Goal: Task Accomplishment & Management: Use online tool/utility

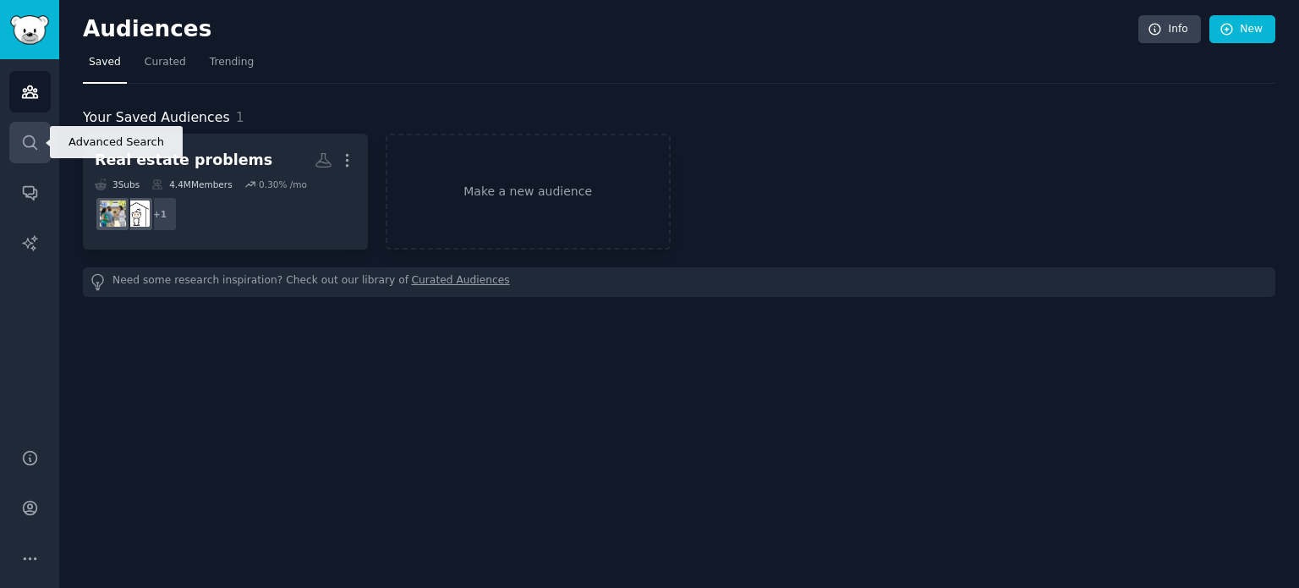
click at [33, 147] on icon "Sidebar" at bounding box center [30, 143] width 18 height 18
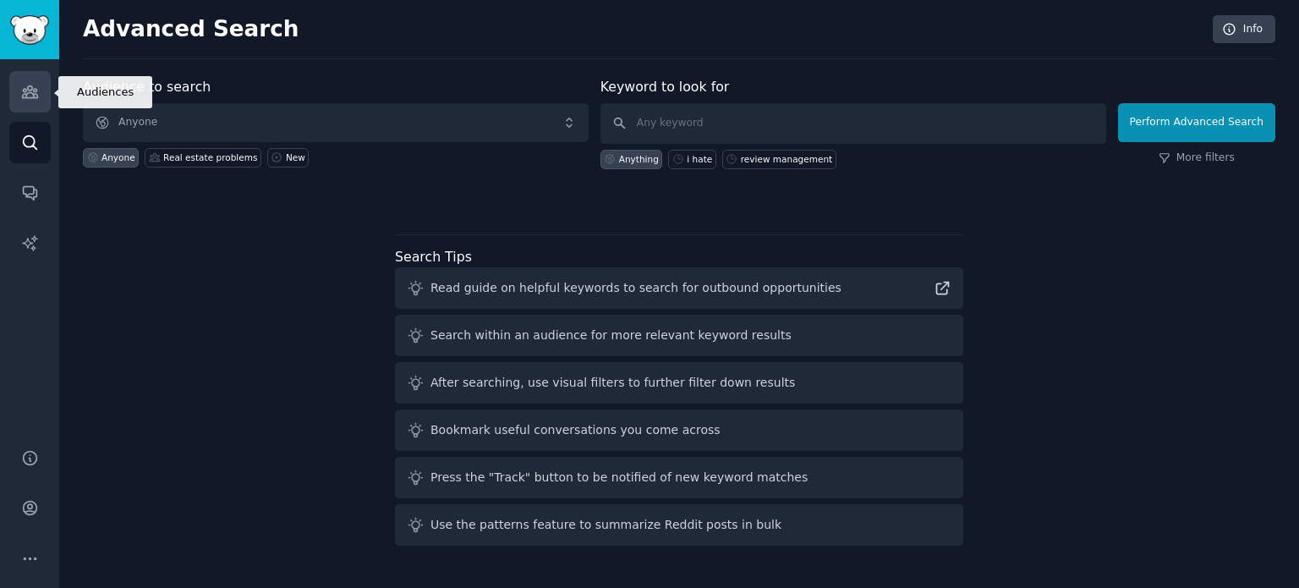
click at [37, 101] on link "Audiences" at bounding box center [29, 91] width 41 height 41
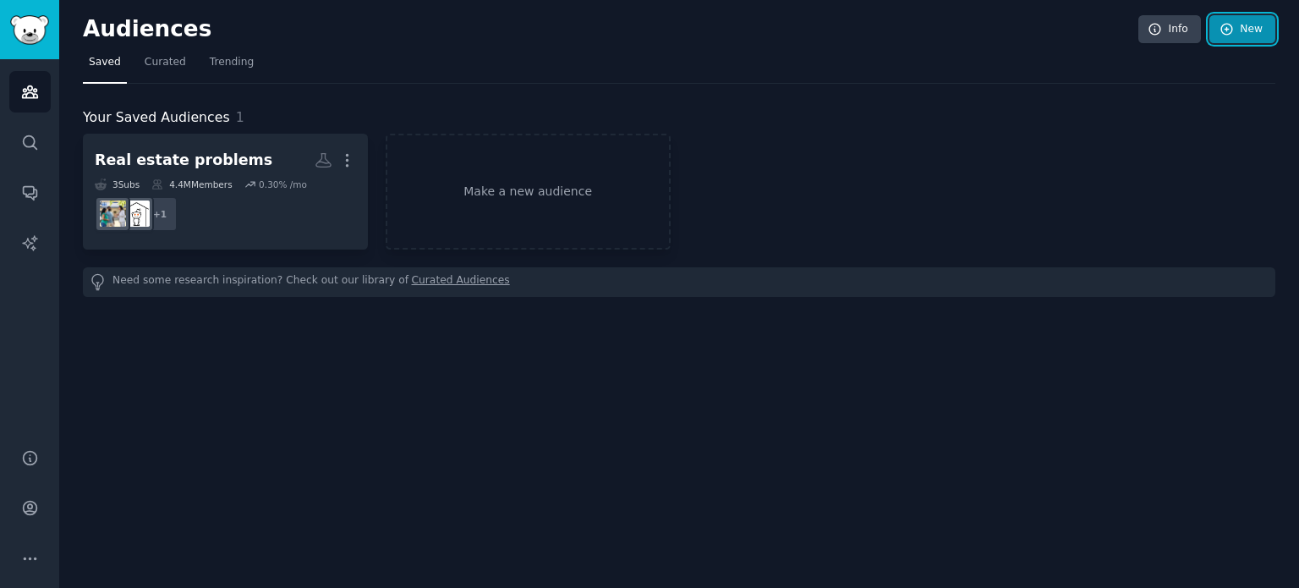
click at [1251, 24] on link "New" at bounding box center [1243, 29] width 66 height 29
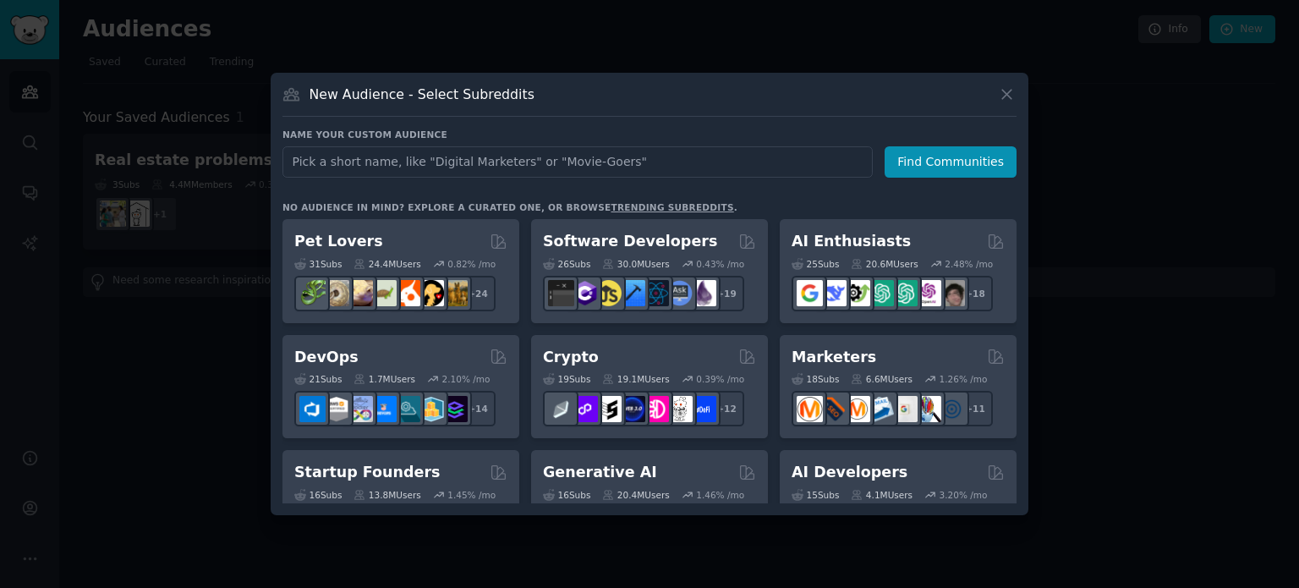
click at [464, 162] on input "text" at bounding box center [578, 161] width 590 height 31
type input "finance"
click at [917, 155] on button "Find Communities" at bounding box center [951, 161] width 132 height 31
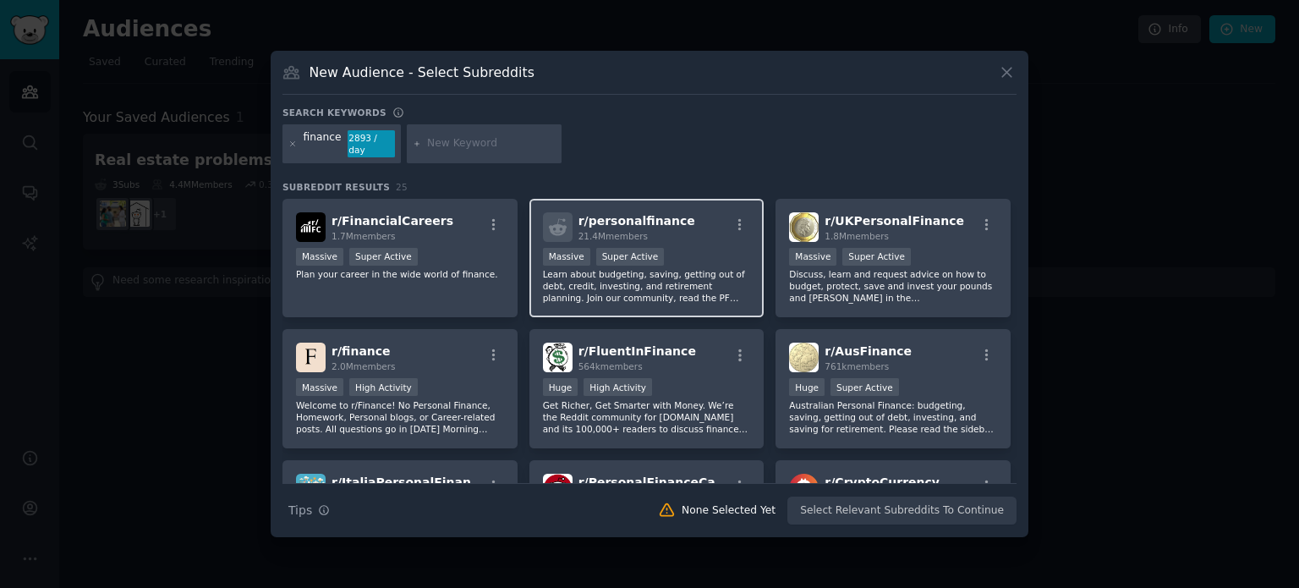
click at [715, 231] on div "r/ personalfinance 21.4M members" at bounding box center [647, 227] width 208 height 30
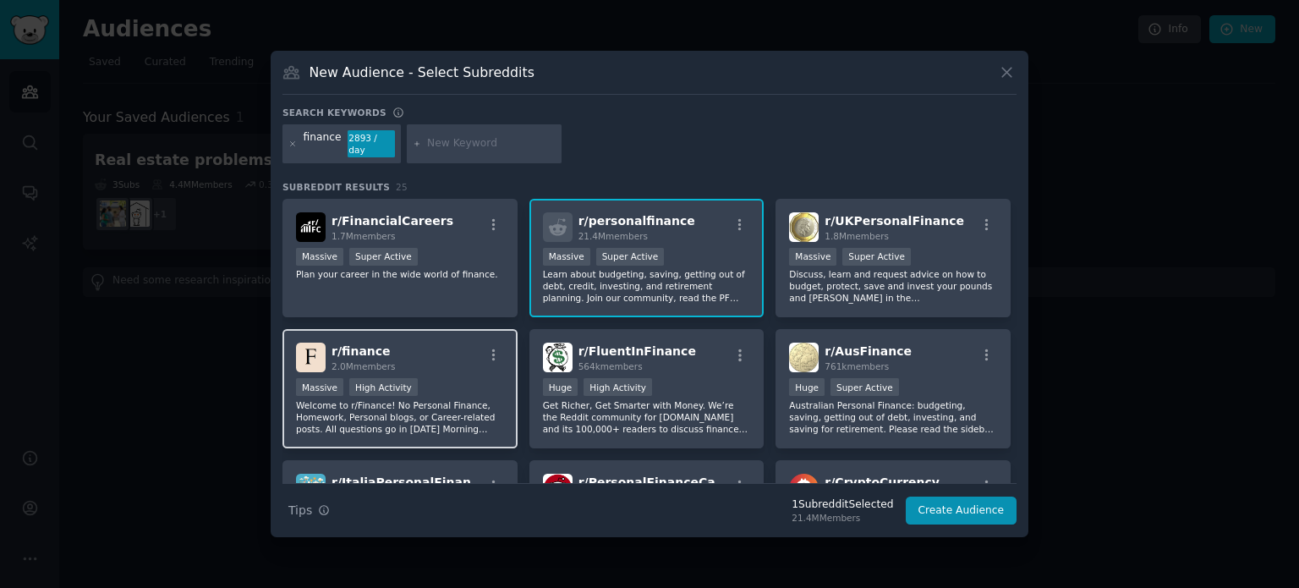
scroll to position [85, 0]
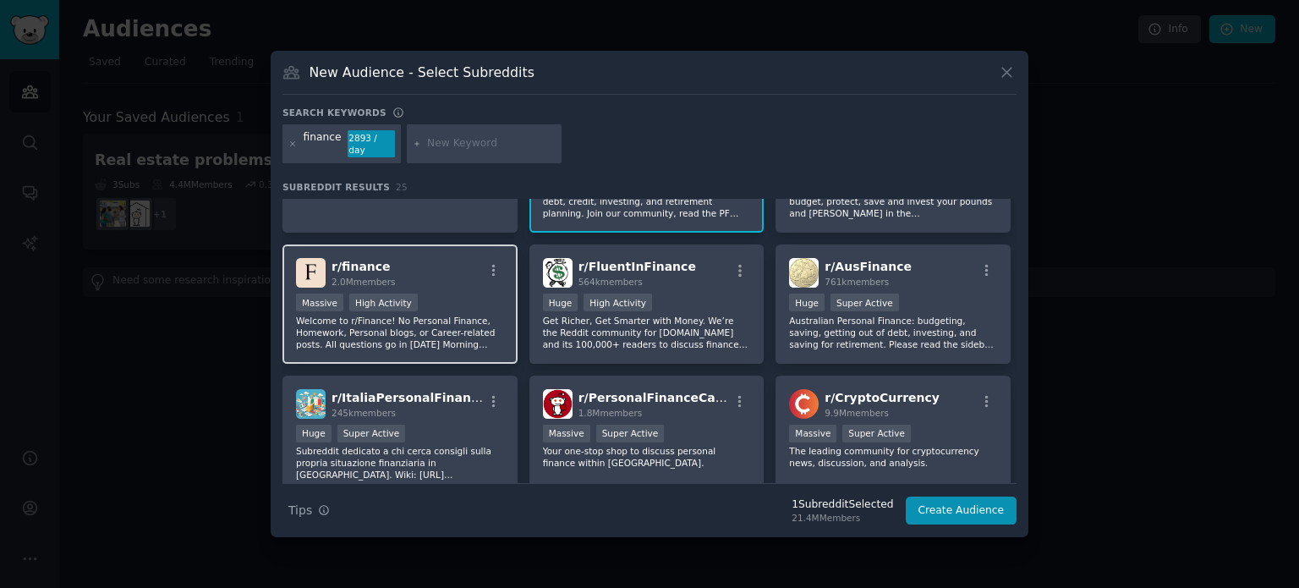
click at [453, 274] on div "r/ finance 2.0M members" at bounding box center [400, 273] width 208 height 30
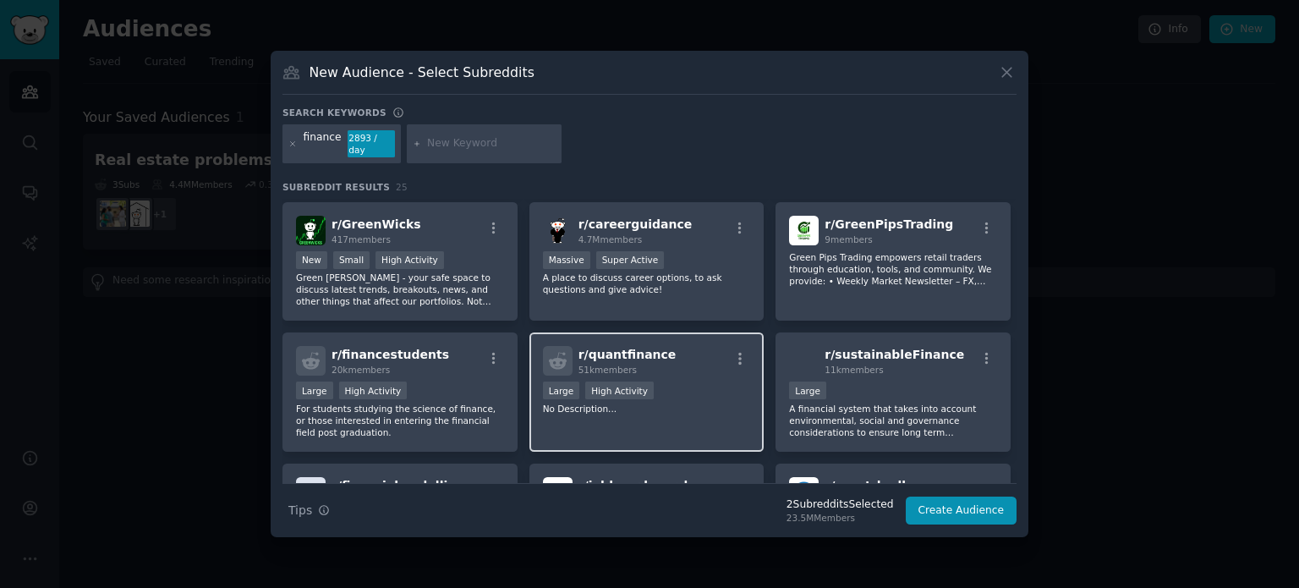
scroll to position [0, 0]
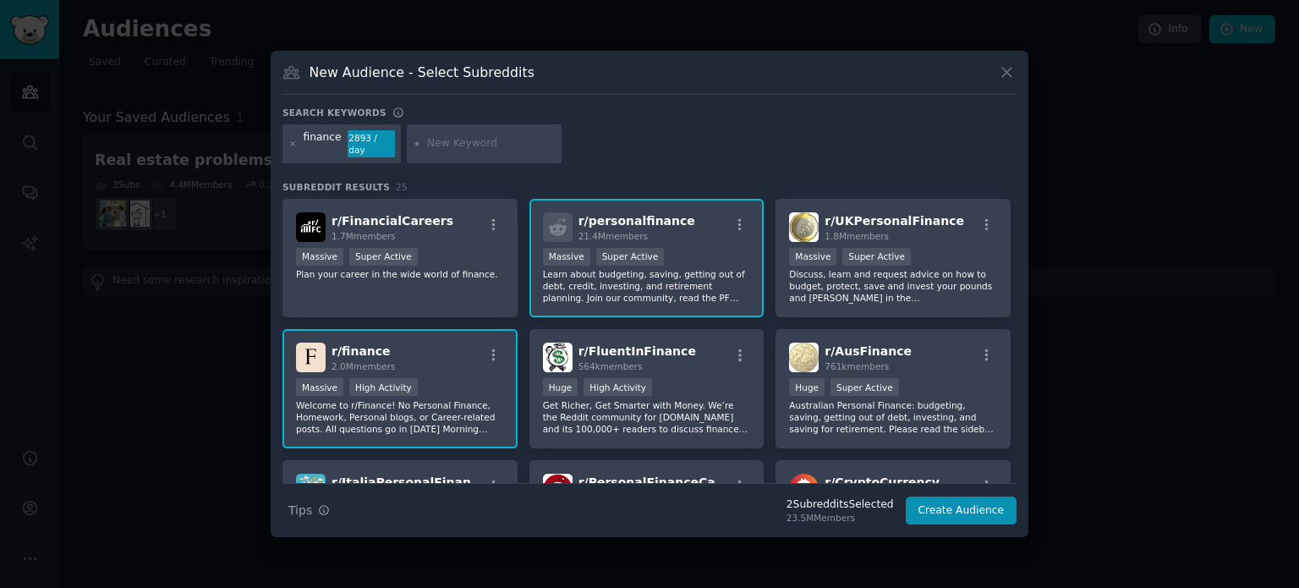
click at [469, 145] on input "text" at bounding box center [491, 143] width 129 height 15
type input "budget"
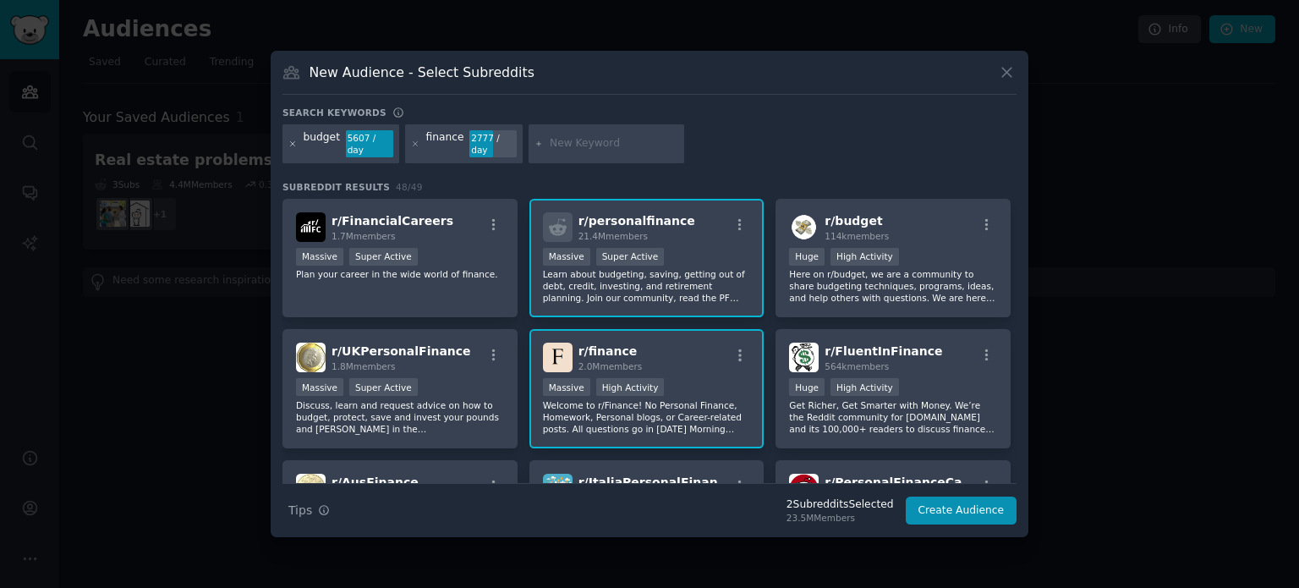
click at [292, 143] on icon at bounding box center [293, 143] width 4 height 4
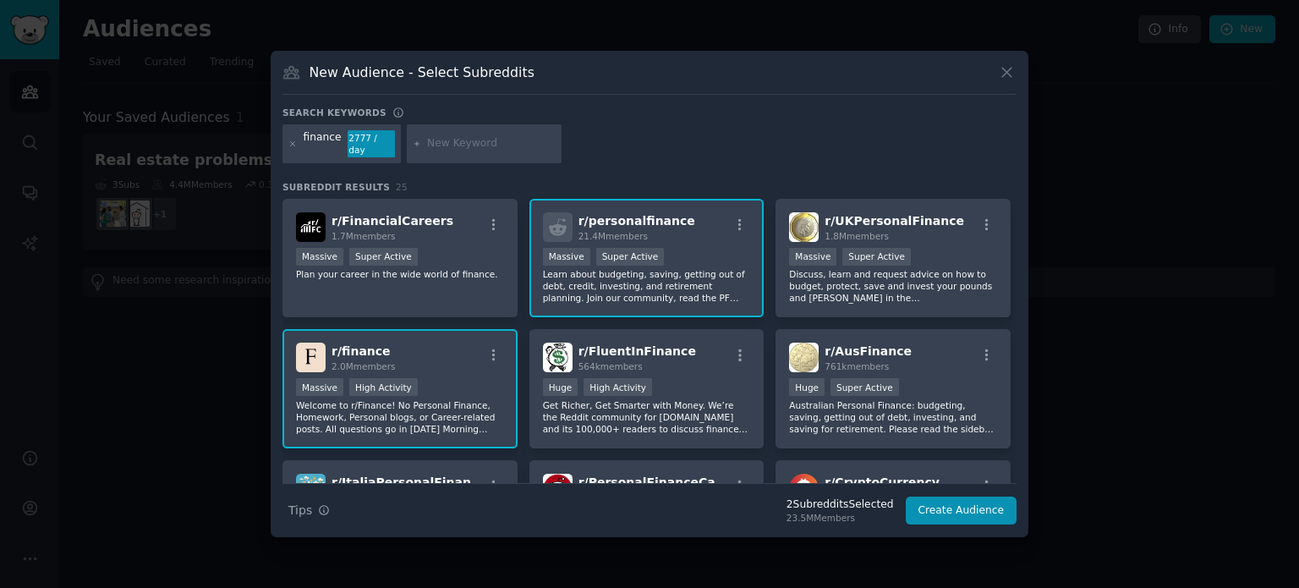
click at [504, 151] on div at bounding box center [485, 143] width 156 height 39
click at [461, 138] on input "text" at bounding box center [491, 143] width 129 height 15
type input "budgeting"
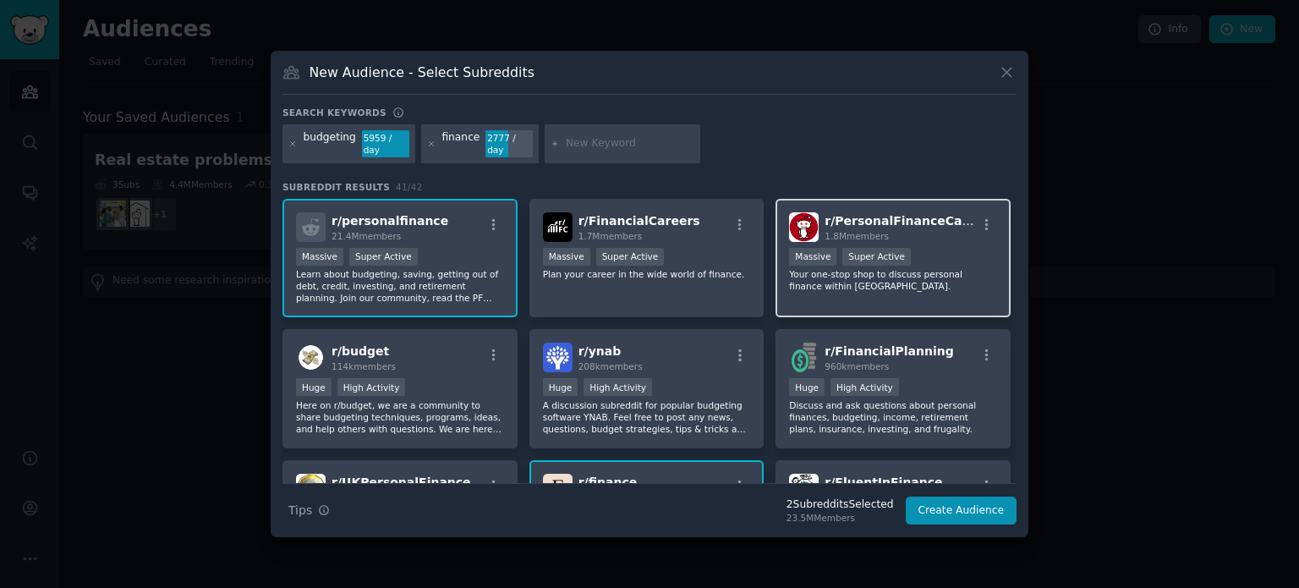
click at [885, 214] on span "r/ PersonalFinanceCanada" at bounding box center [910, 221] width 170 height 14
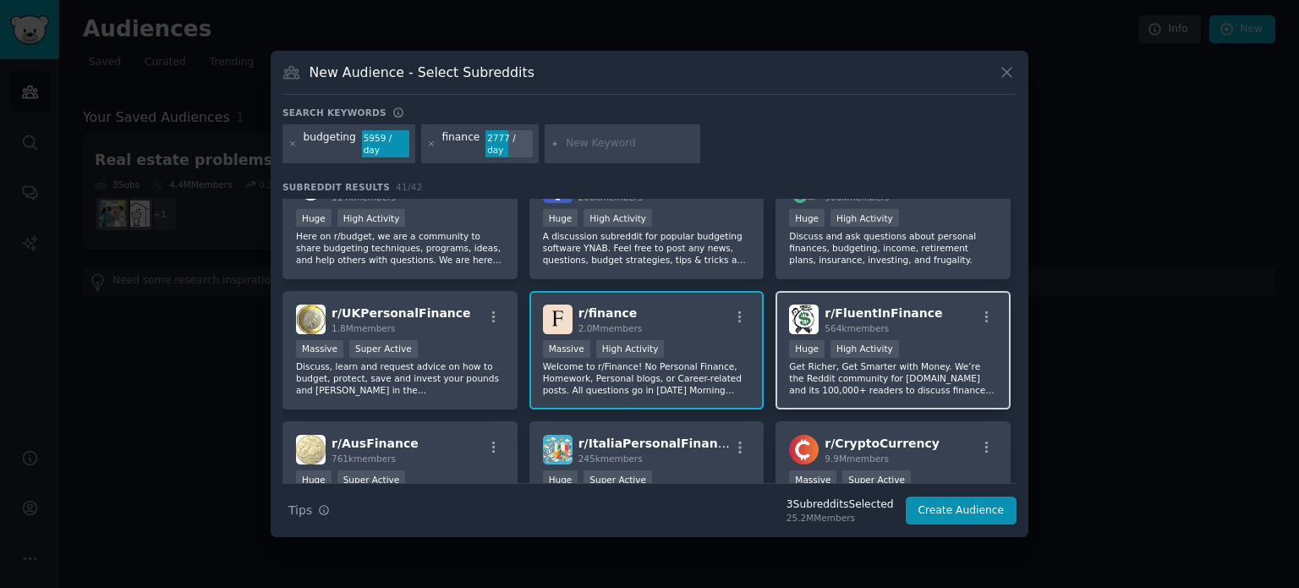
scroll to position [85, 0]
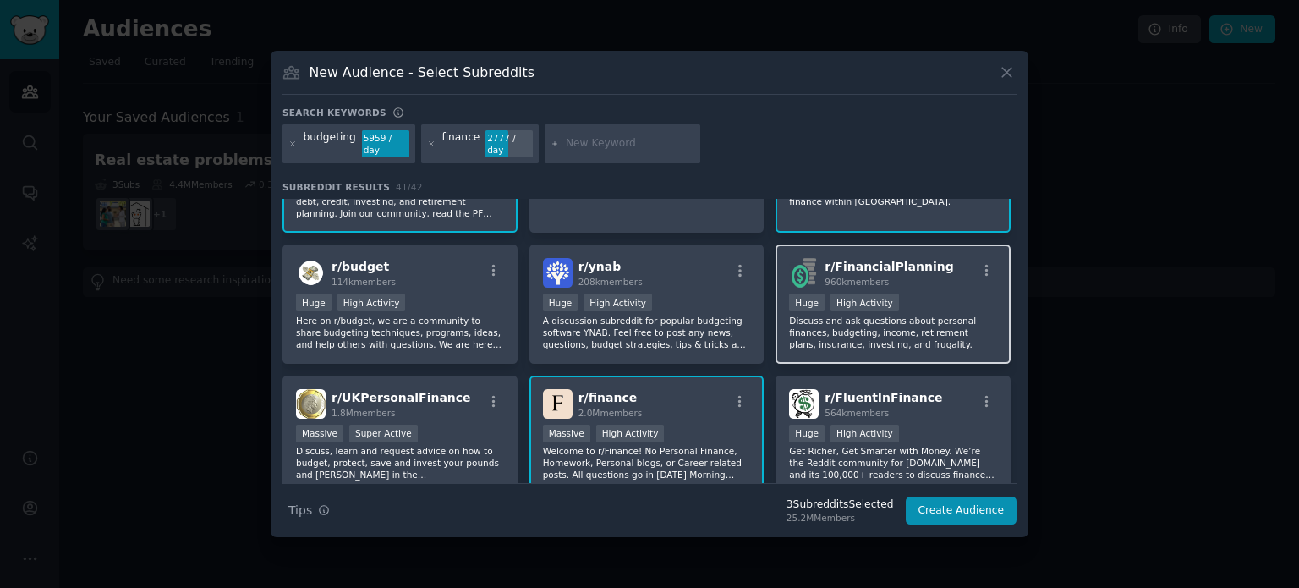
click at [892, 260] on span "r/ FinancialPlanning" at bounding box center [889, 267] width 129 height 14
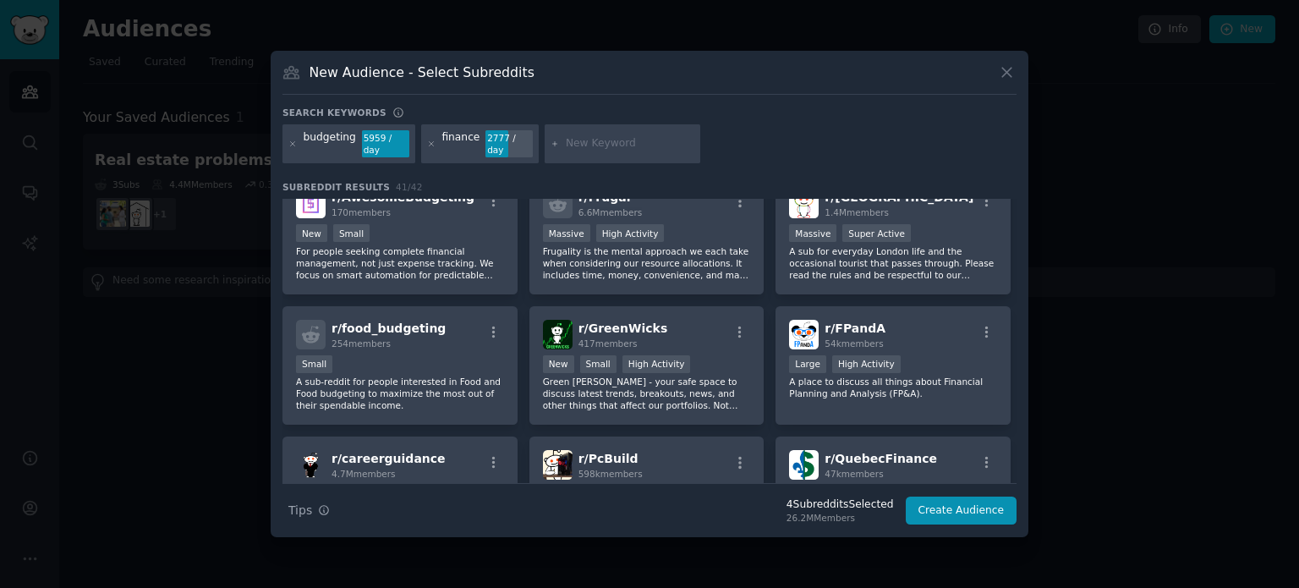
scroll to position [0, 0]
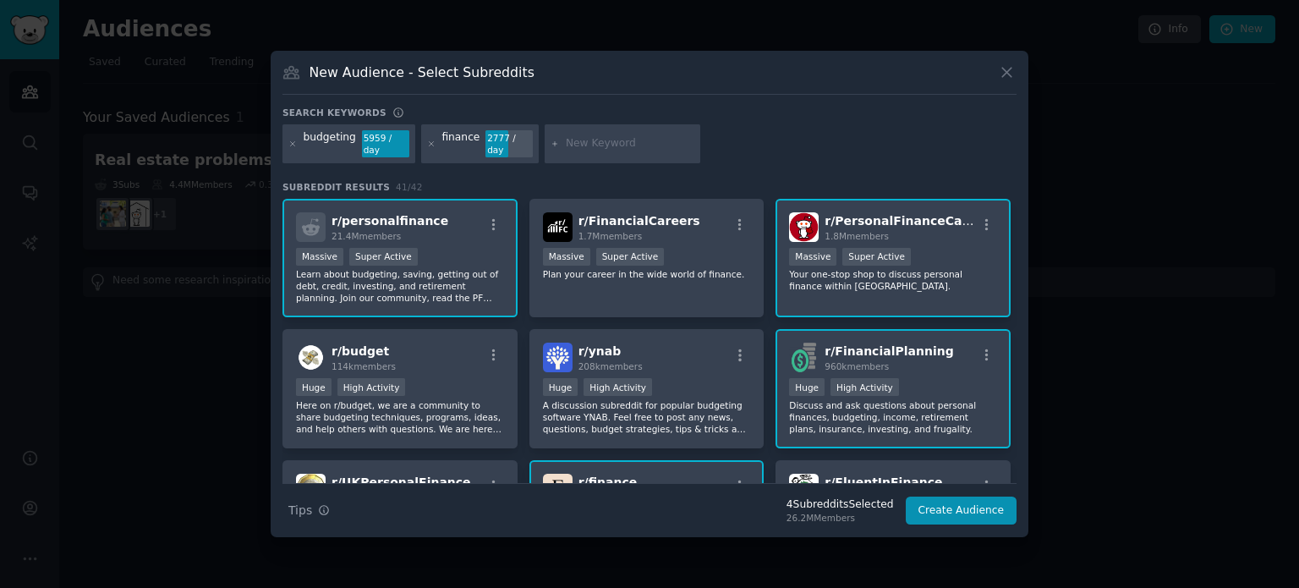
click at [575, 145] on input "text" at bounding box center [630, 143] width 129 height 15
type input "financial planning"
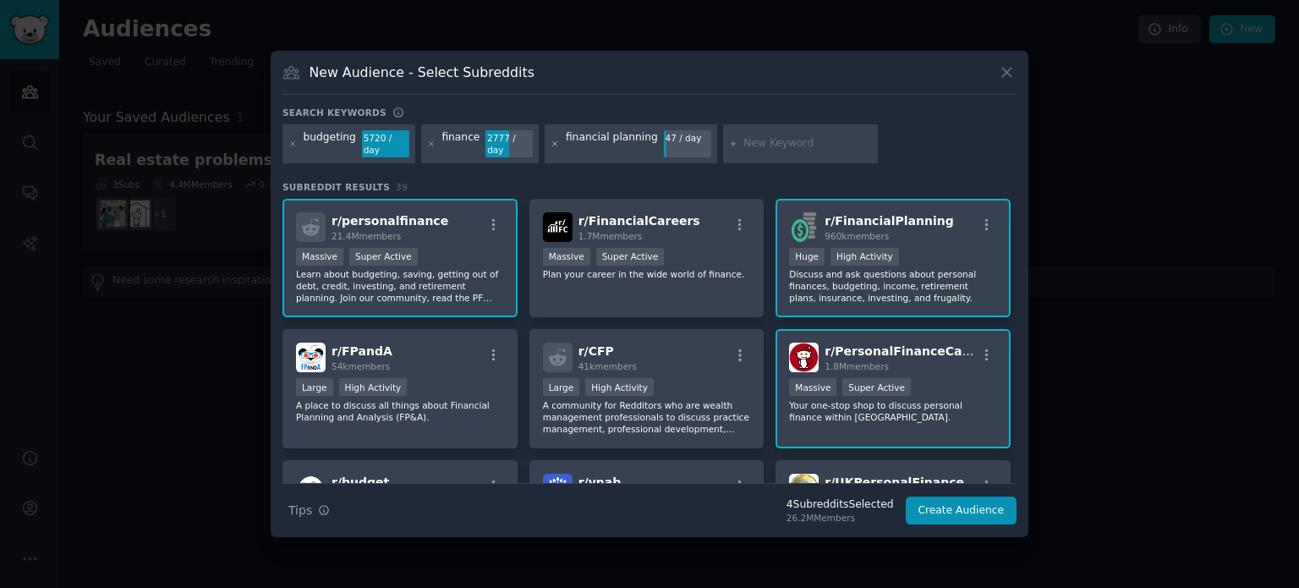
click at [551, 140] on icon at bounding box center [555, 144] width 9 height 9
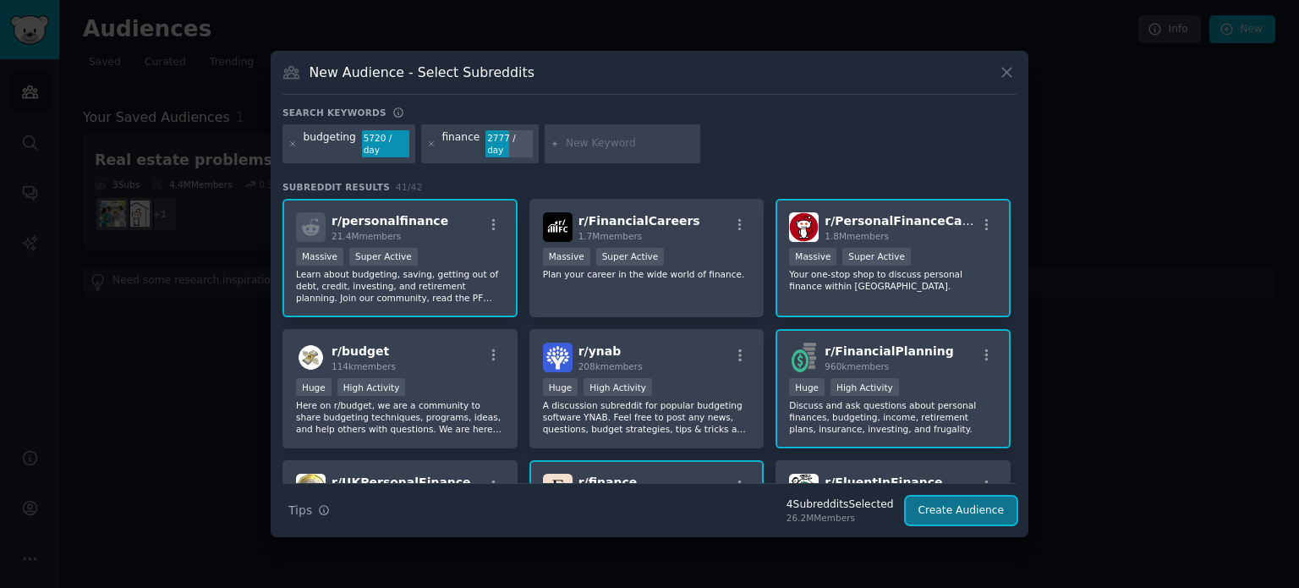
click at [985, 507] on button "Create Audience" at bounding box center [962, 511] width 112 height 29
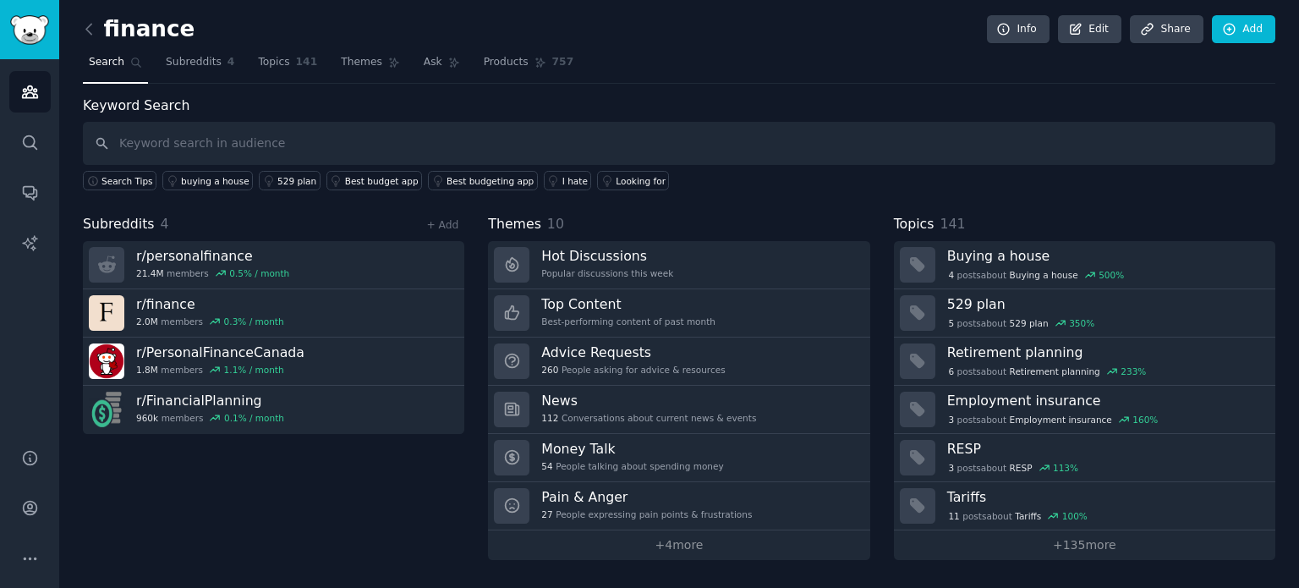
click at [223, 144] on input "text" at bounding box center [679, 143] width 1193 height 43
type input "i wish"
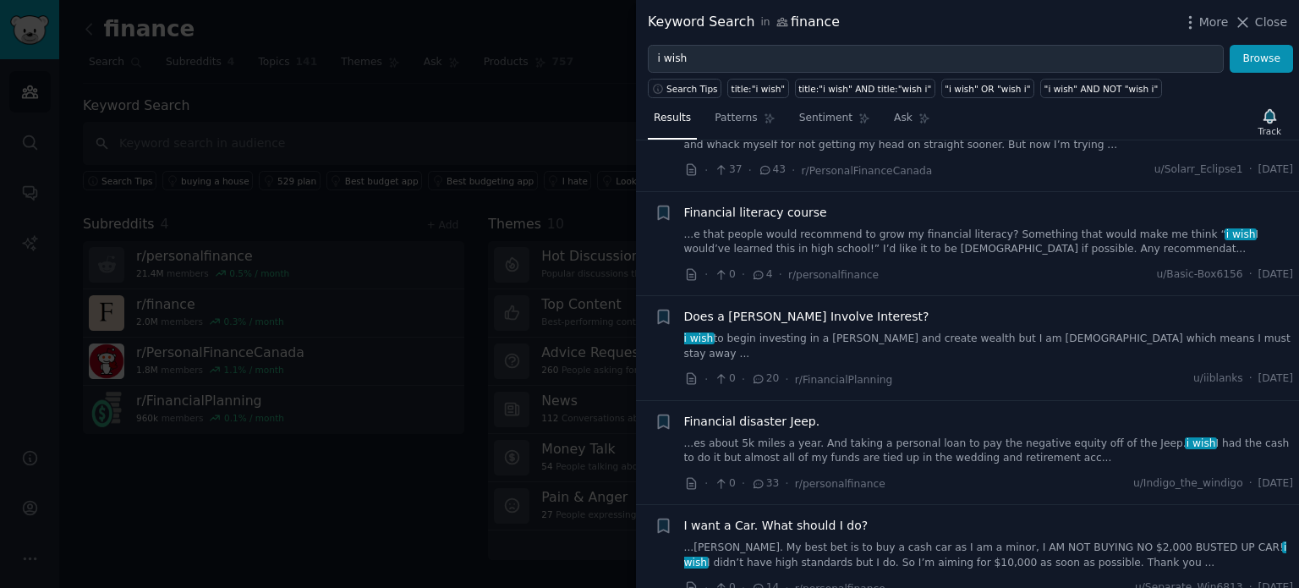
scroll to position [1523, 0]
